Goal: Check status: Check status

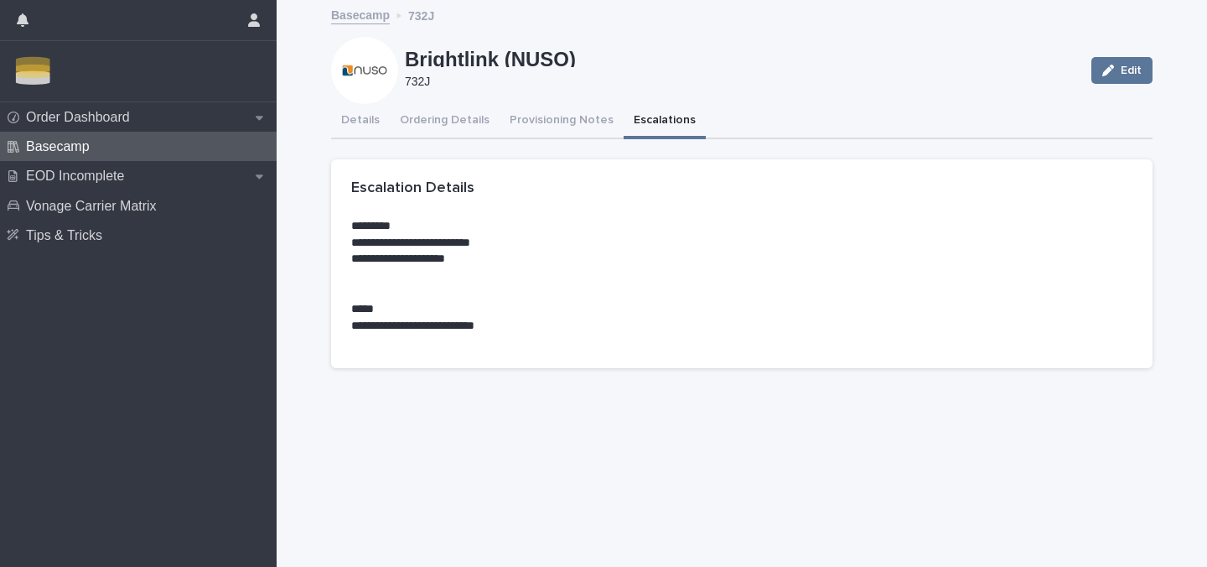
click at [346, 18] on link "Basecamp" at bounding box center [360, 13] width 59 height 21
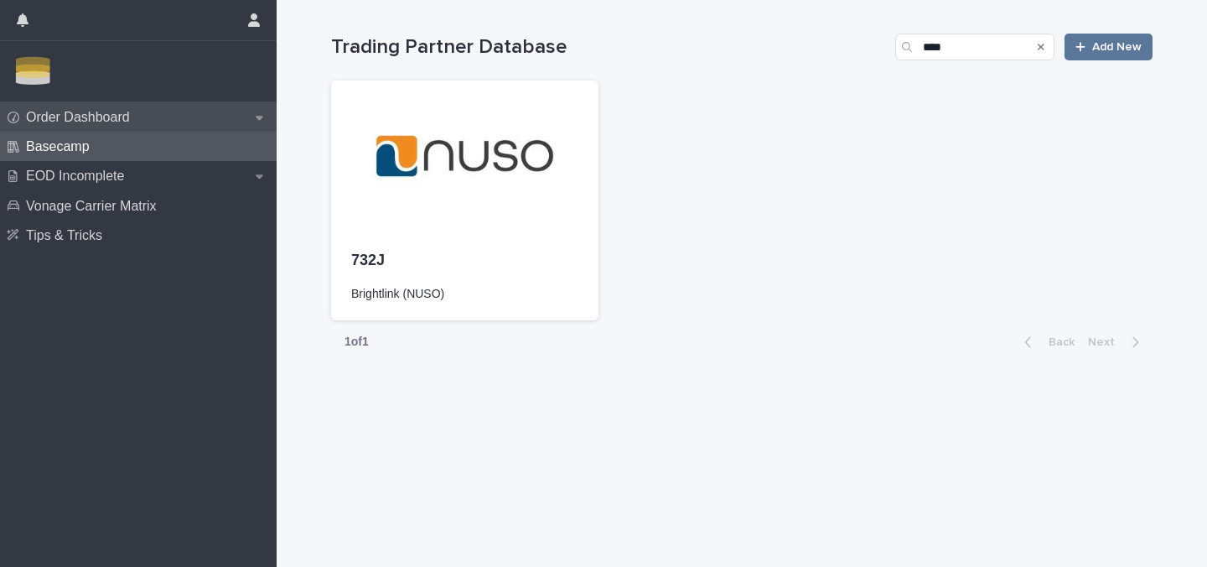
click at [106, 127] on div "Order Dashboard" at bounding box center [138, 116] width 277 height 29
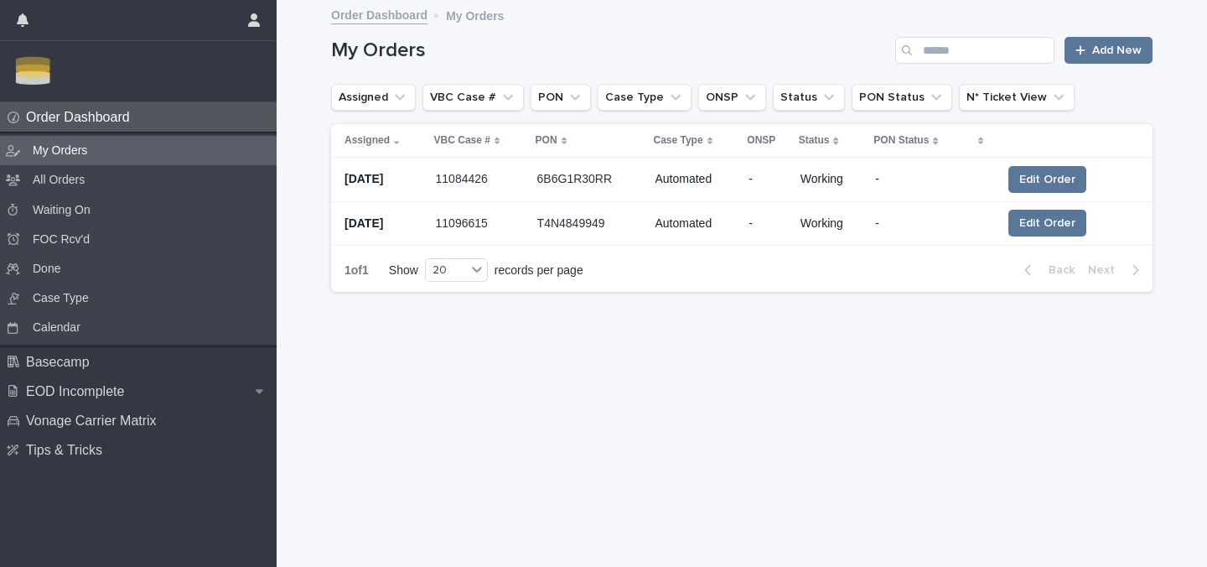
click at [589, 178] on p "6B6G1R30RR" at bounding box center [576, 177] width 79 height 19
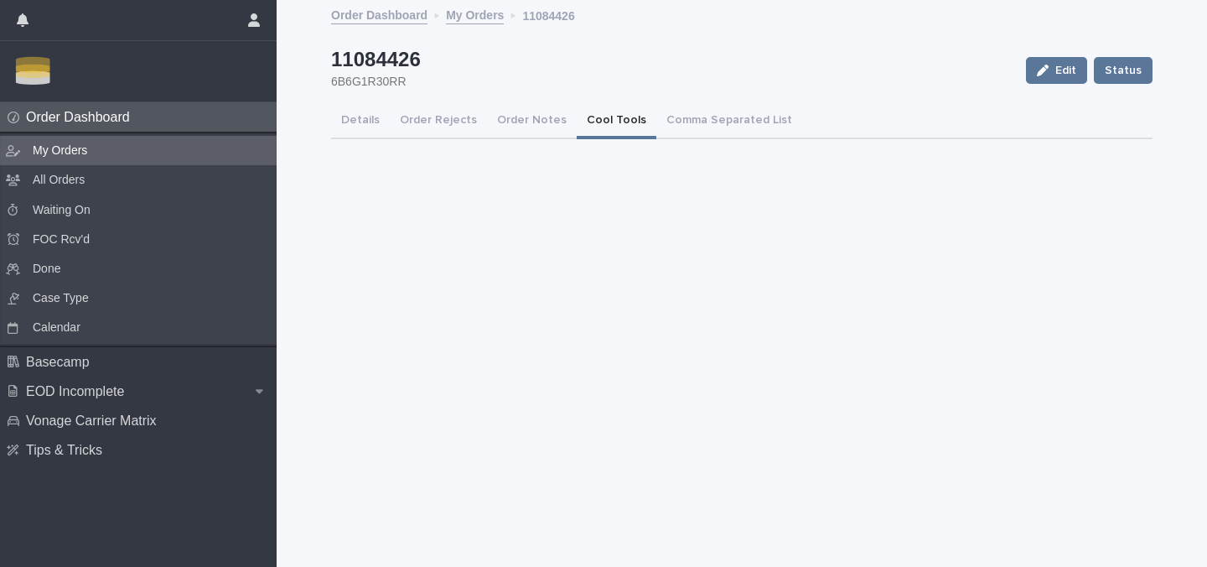
click at [606, 119] on button "Cool Tools" at bounding box center [617, 121] width 80 height 35
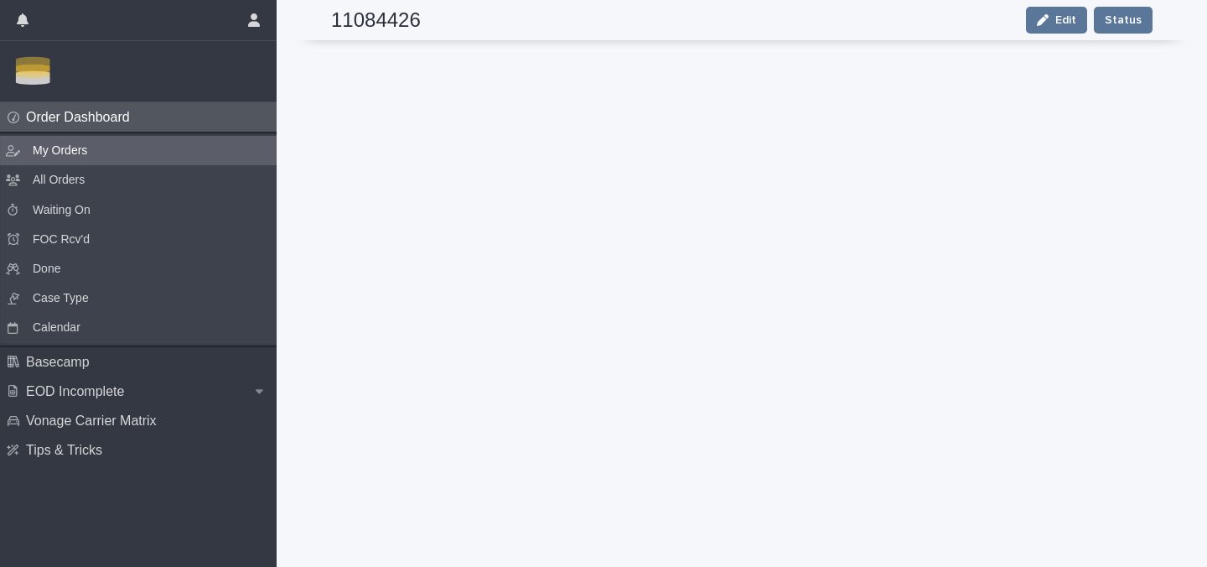
scroll to position [272, 0]
